Goal: Information Seeking & Learning: Understand process/instructions

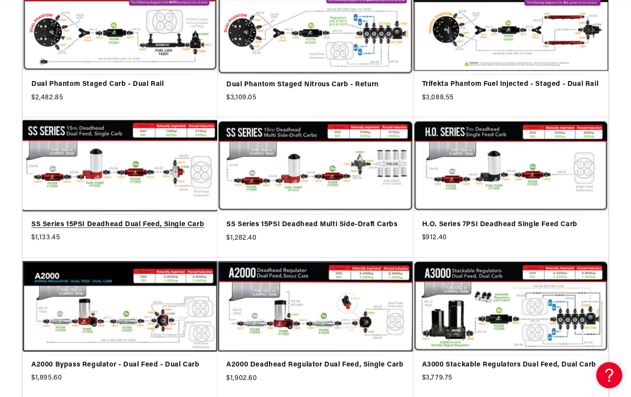
scroll to position [2046, 0]
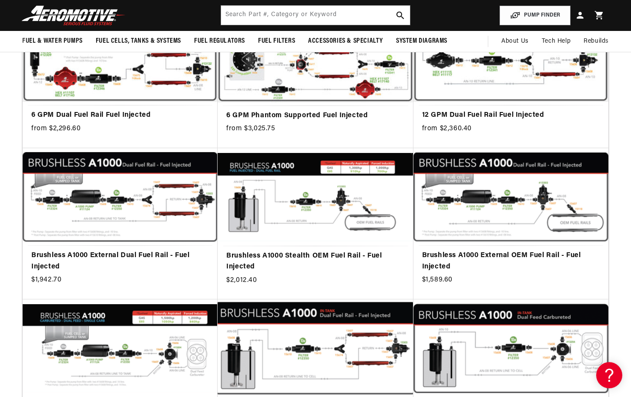
scroll to position [0, 139]
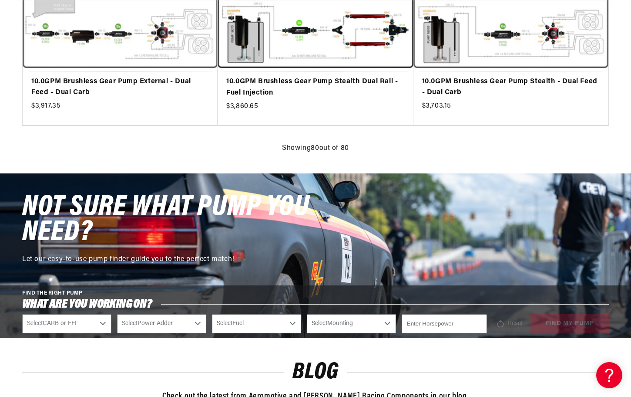
click at [99, 322] on select "Select CARB or EFI [GEOGRAPHIC_DATA] Fuel Injected" at bounding box center [66, 323] width 89 height 19
select select "Carbureted"
click at [22, 314] on select "Select CARB or EFI [GEOGRAPHIC_DATA] Fuel Injected" at bounding box center [66, 323] width 89 height 19
select select "Carbureted"
click at [176, 323] on select "Select Power Adder No - Naturally Aspirated Yes - Forced Induction" at bounding box center [161, 323] width 89 height 19
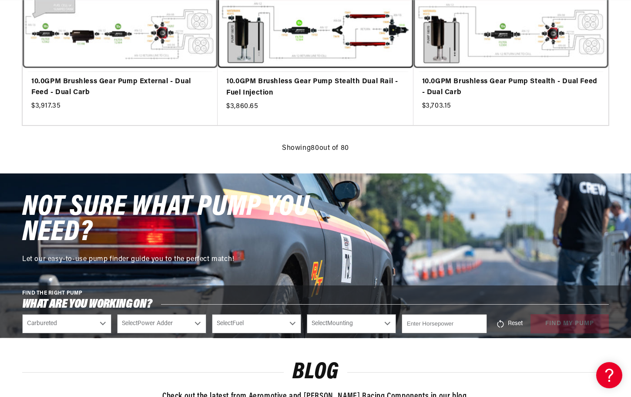
select select "No-Naturally-Aspirated"
click at [117, 314] on select "Select Power Adder No - Naturally Aspirated Yes - Forced Induction" at bounding box center [161, 323] width 89 height 19
select select "No-Naturally-Aspirated"
click at [256, 322] on select "Select Fuel E85 Gas" at bounding box center [256, 323] width 89 height 19
click at [161, 323] on select "Select Power Adder No - Naturally Aspirated Yes - Forced Induction" at bounding box center [161, 323] width 89 height 19
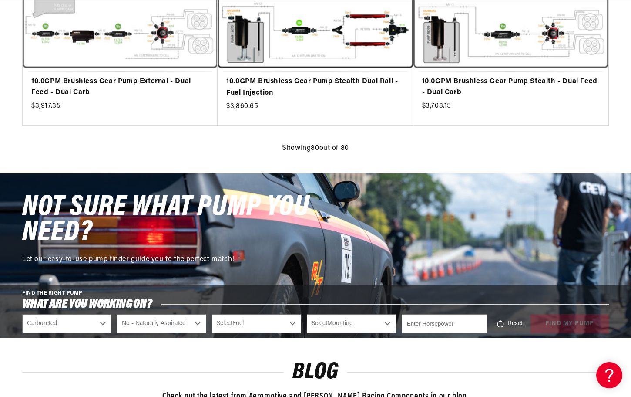
scroll to position [0, 344]
click at [117, 314] on select "Select Power Adder No - Naturally Aspirated Yes - Forced Induction" at bounding box center [161, 323] width 89 height 19
select select "No-Naturally-Aspirated"
click at [247, 326] on select "Select Fuel E85 Gas" at bounding box center [256, 323] width 89 height 19
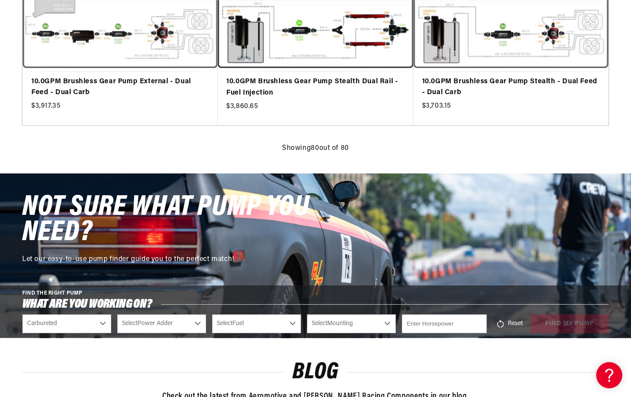
click at [148, 324] on select "Select Power Adder No - Naturally Aspirated Yes - Forced Induction" at bounding box center [161, 323] width 89 height 19
select select "Yes-Forced-Induction"
click at [117, 314] on select "Select Power Adder No - Naturally Aspirated Yes - Forced Induction" at bounding box center [161, 323] width 89 height 19
select select "Yes-Forced-Induction"
click at [255, 326] on select "Select Fuel E85 Gas" at bounding box center [256, 323] width 89 height 19
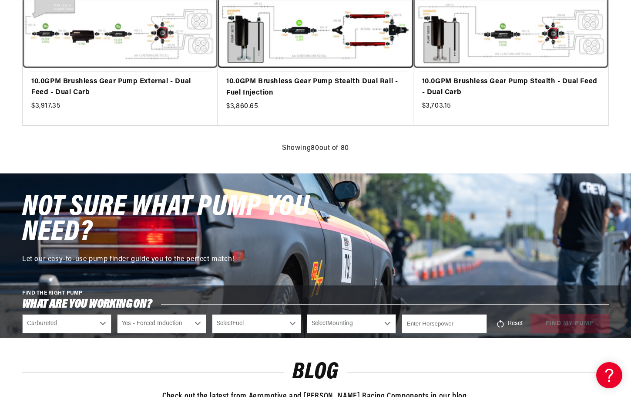
click at [358, 323] on select "Select Mounting External In-Tank" at bounding box center [351, 323] width 89 height 19
click at [446, 326] on input "number" at bounding box center [444, 323] width 85 height 19
click at [442, 323] on input "number" at bounding box center [444, 323] width 85 height 19
click at [99, 322] on select "Select CARB or EFI [GEOGRAPHIC_DATA] Fuel Injected" at bounding box center [66, 323] width 89 height 19
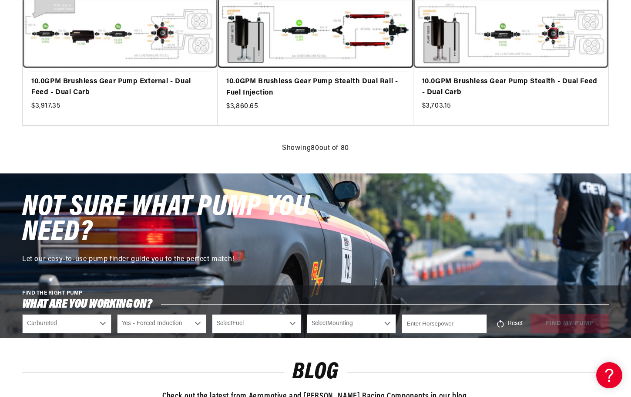
scroll to position [0, 0]
click at [22, 314] on select "Select CARB or EFI [GEOGRAPHIC_DATA] Fuel Injected" at bounding box center [66, 323] width 89 height 19
select select "Fuel-Injected"
click at [196, 321] on select "Select Power Adder No - Naturally Aspirated Yes - Forced Induction" at bounding box center [161, 323] width 89 height 19
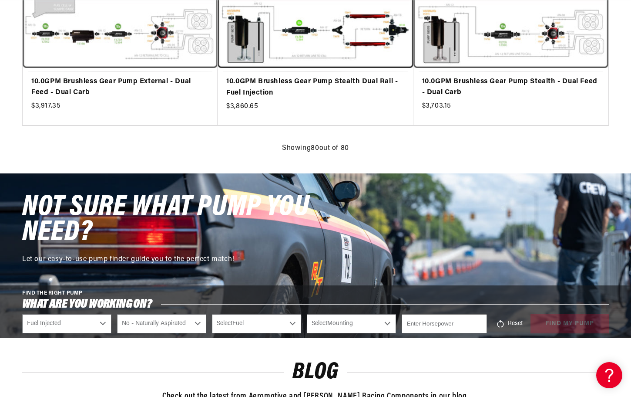
click at [117, 314] on select "Select Power Adder No - Naturally Aspirated Yes - Forced Induction" at bounding box center [161, 323] width 89 height 19
select select "No-Naturally-Aspirated"
click at [289, 321] on select "Select Fuel E85 Gas" at bounding box center [256, 323] width 89 height 19
